Goal: Information Seeking & Learning: Check status

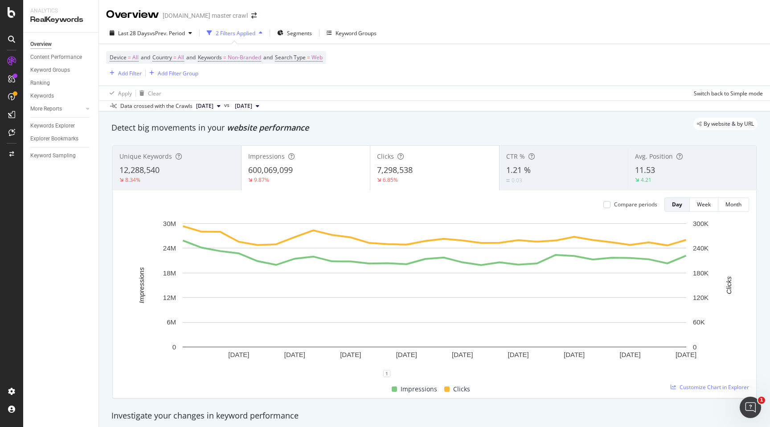
click at [400, 9] on div "Overview [DOMAIN_NAME] master crawl" at bounding box center [434, 11] width 671 height 22
